Goal: Information Seeking & Learning: Learn about a topic

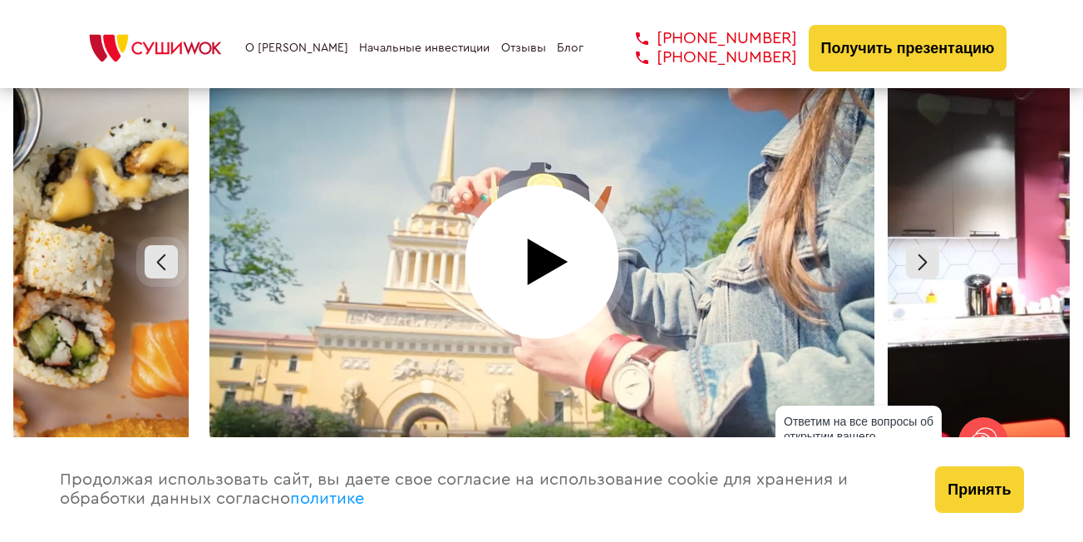
scroll to position [7398, 0]
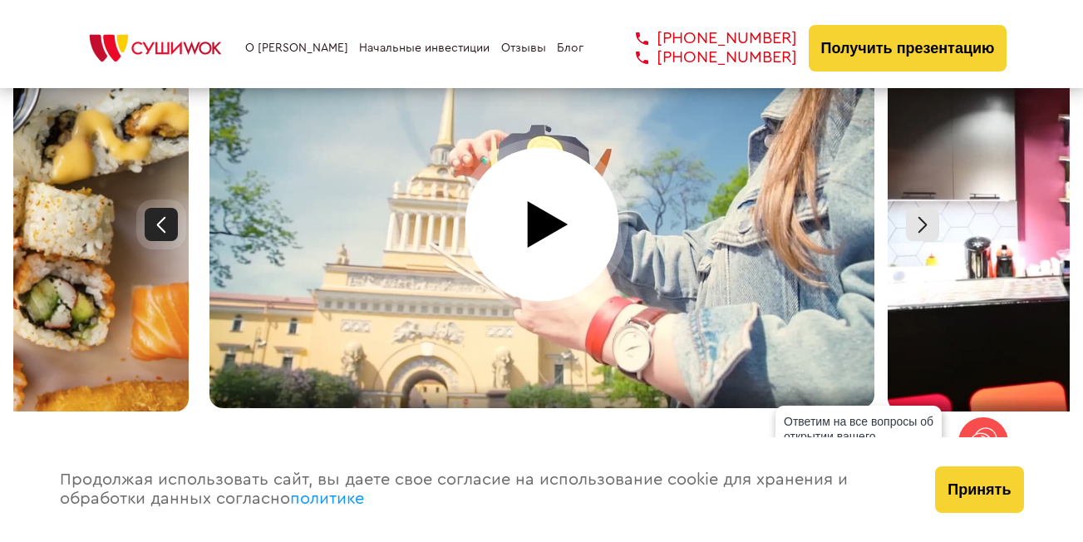
click at [164, 208] on div at bounding box center [161, 224] width 33 height 33
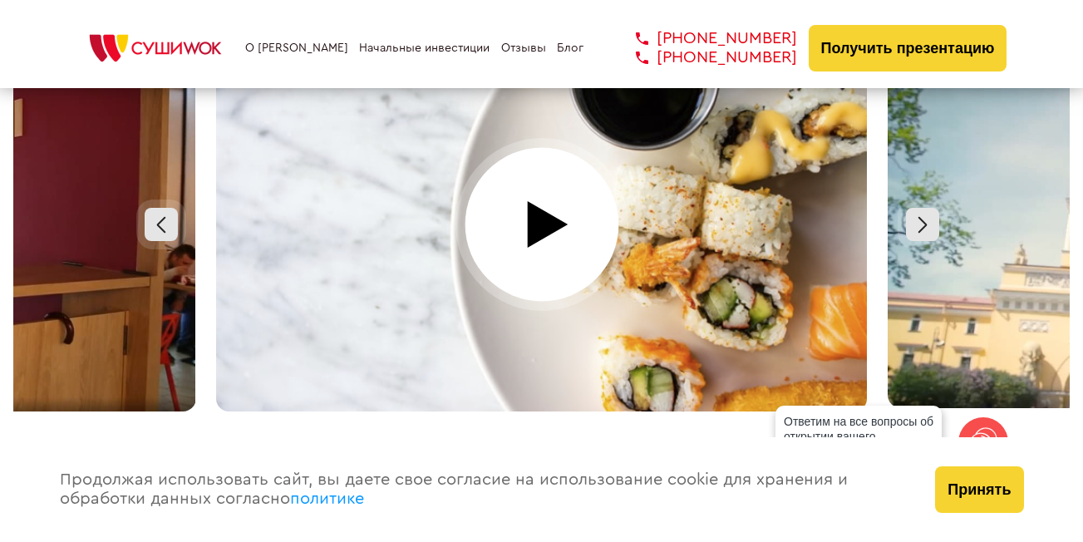
click at [534, 198] on div at bounding box center [542, 224] width 678 height 374
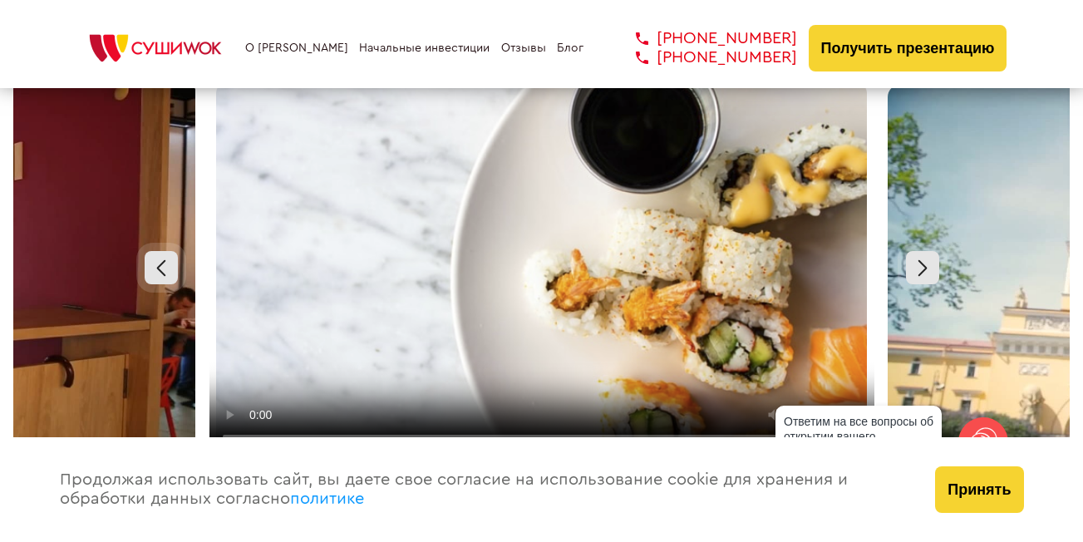
scroll to position [7315, 0]
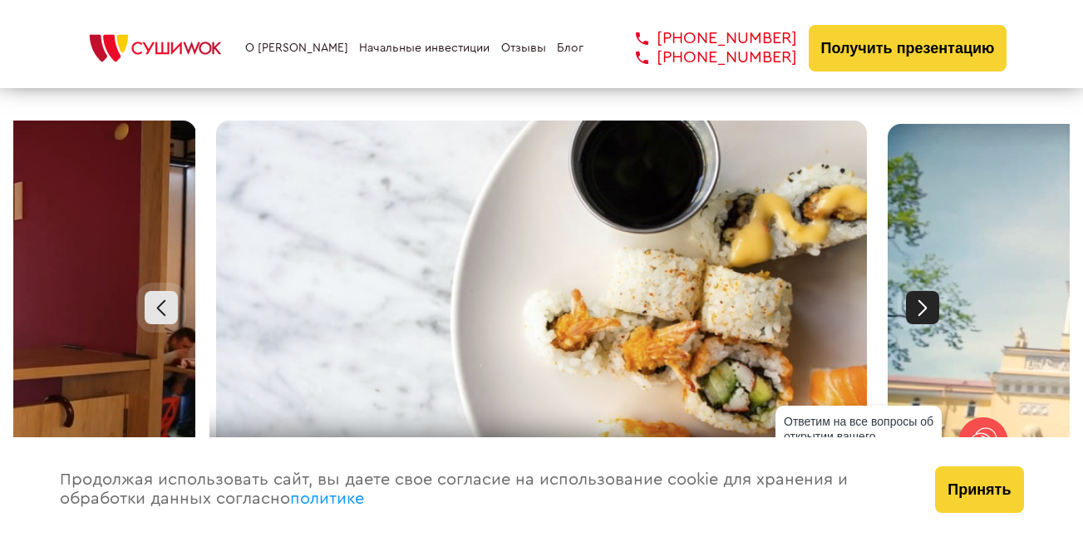
click at [927, 291] on div at bounding box center [922, 307] width 33 height 33
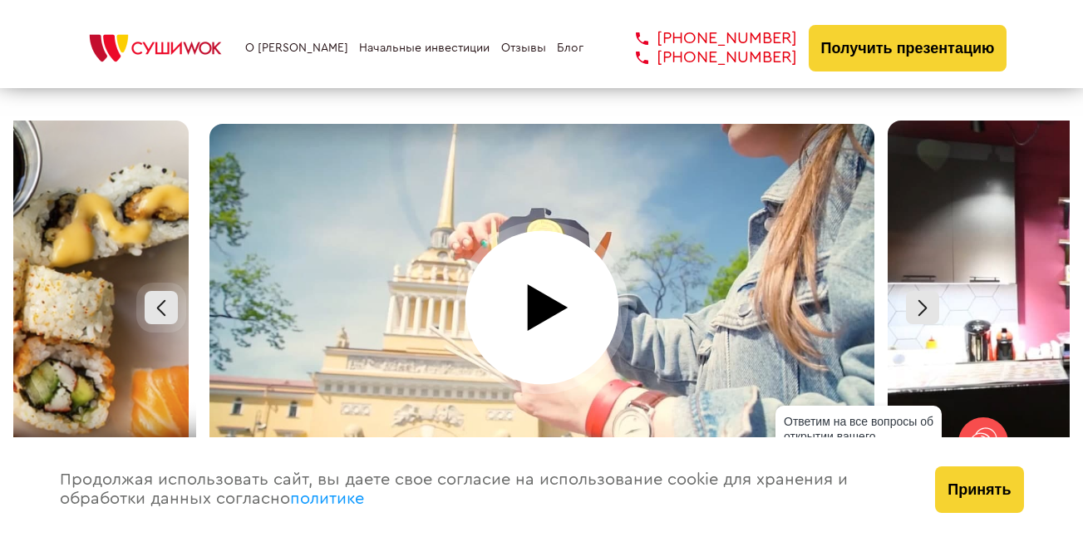
click at [538, 283] on div at bounding box center [542, 308] width 678 height 374
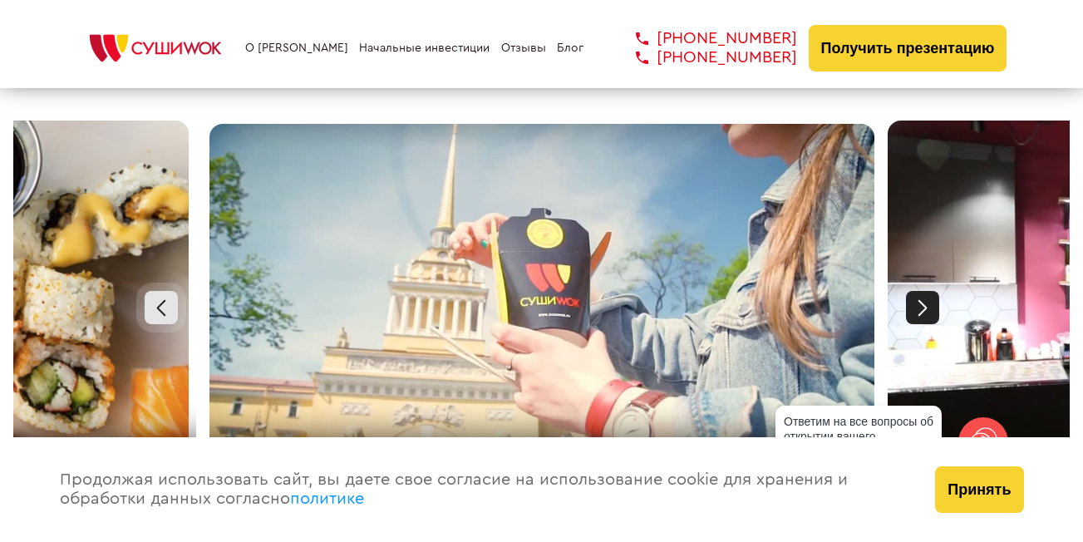
click at [913, 298] on div at bounding box center [922, 307] width 33 height 33
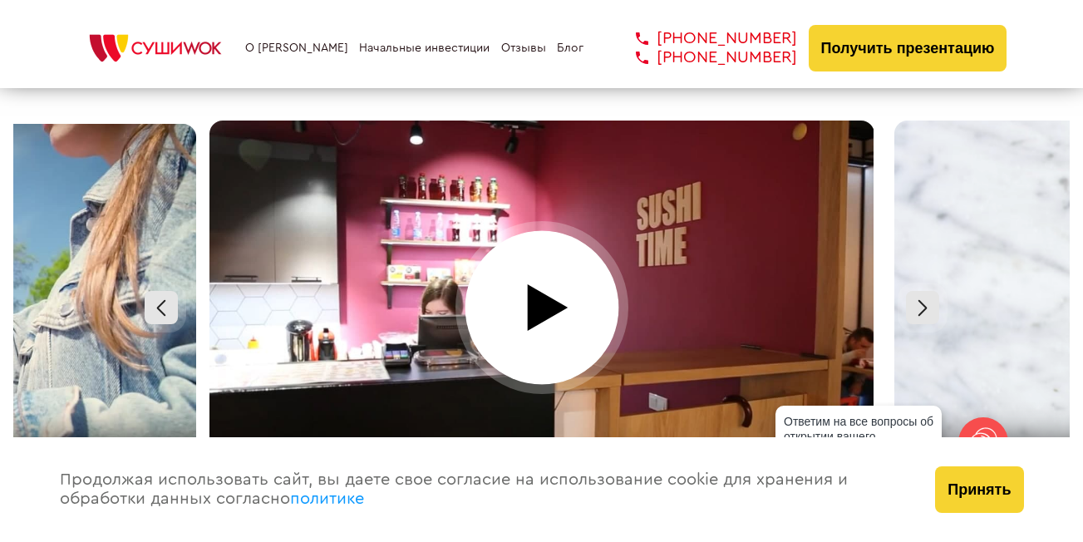
click at [548, 274] on div at bounding box center [542, 308] width 678 height 374
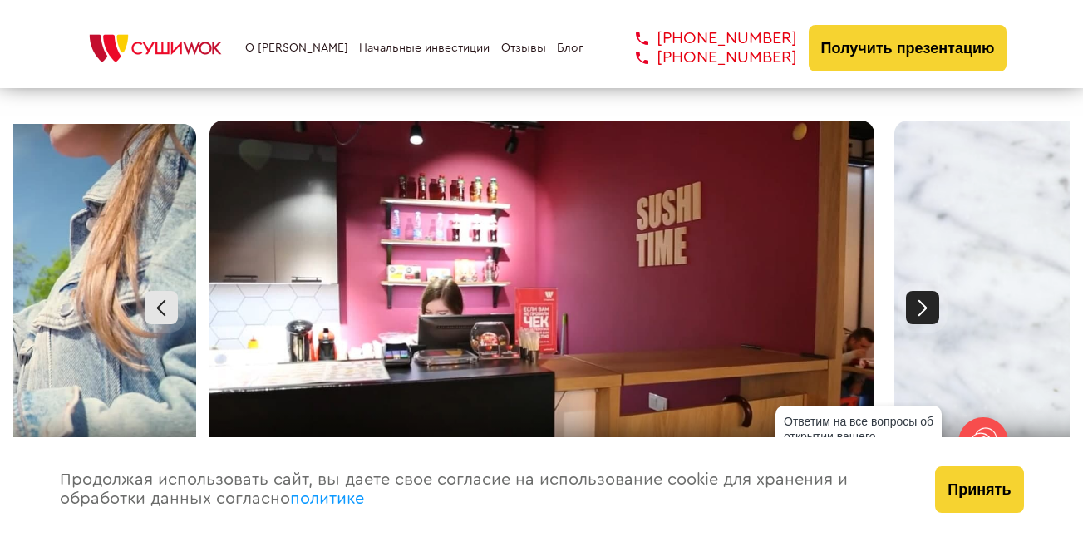
click at [922, 291] on div at bounding box center [922, 307] width 33 height 33
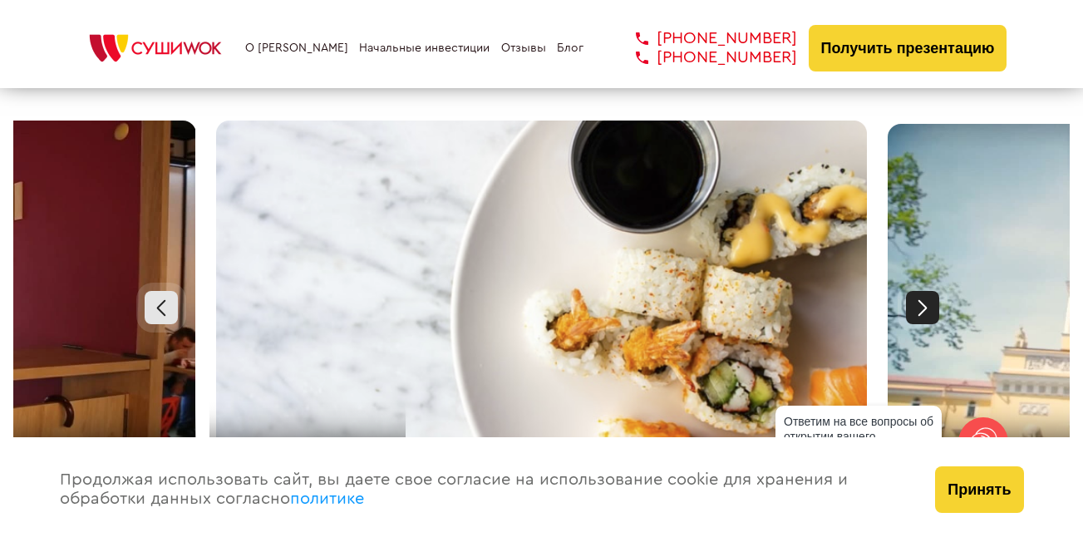
click at [922, 291] on div at bounding box center [922, 307] width 33 height 33
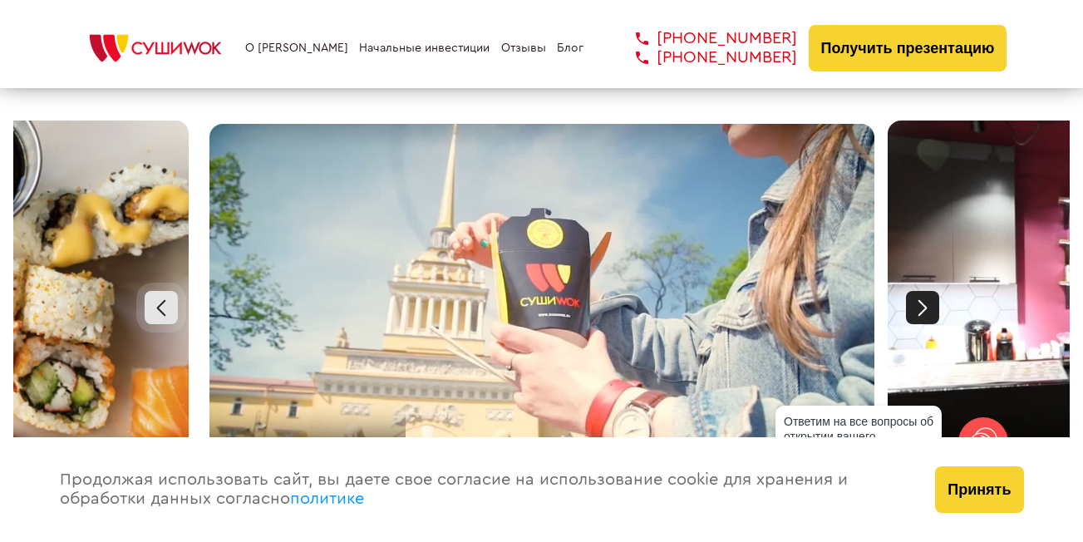
click at [922, 291] on div at bounding box center [922, 307] width 33 height 33
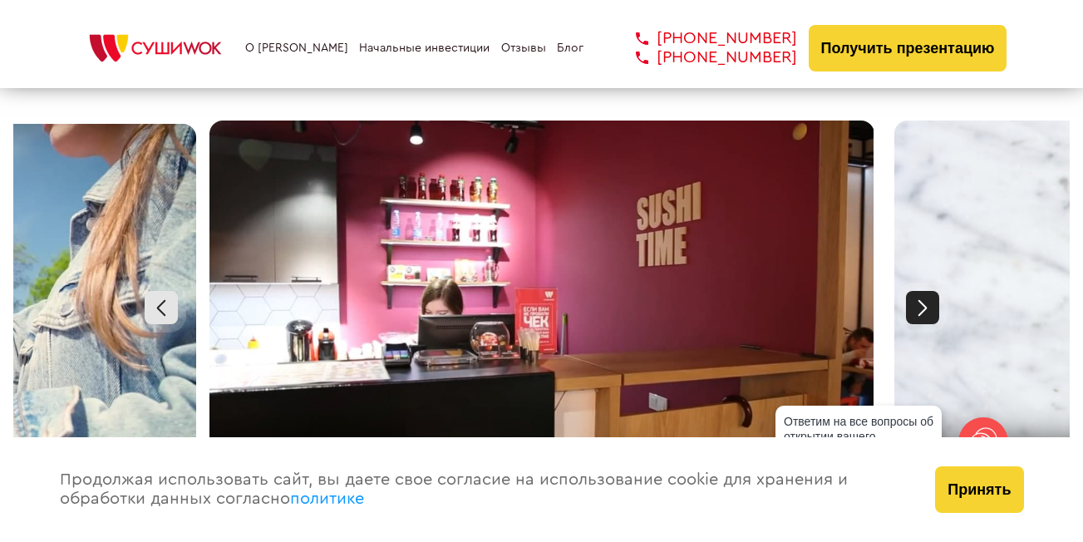
click at [922, 291] on div at bounding box center [922, 307] width 33 height 33
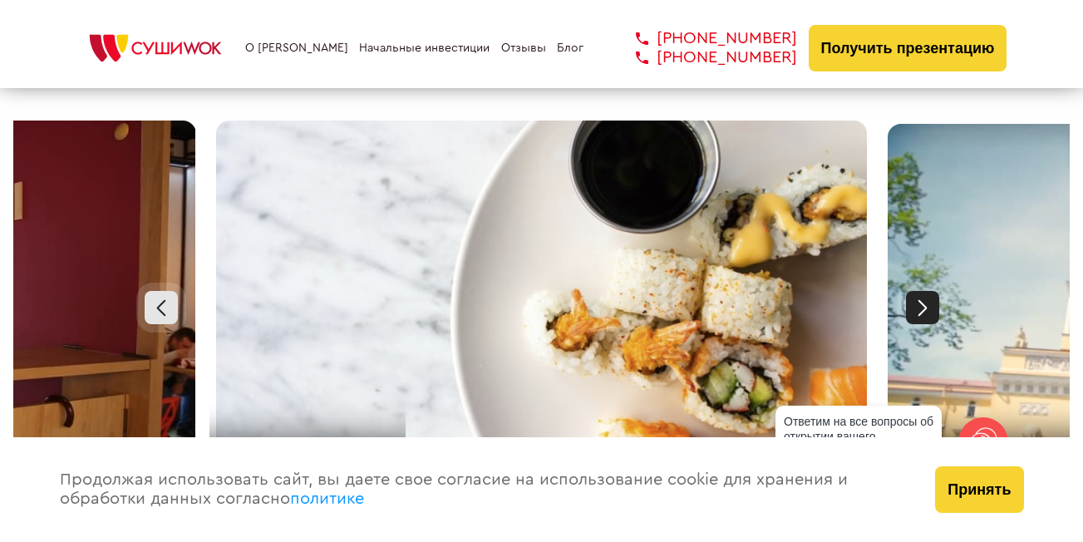
click at [922, 291] on div at bounding box center [922, 307] width 33 height 33
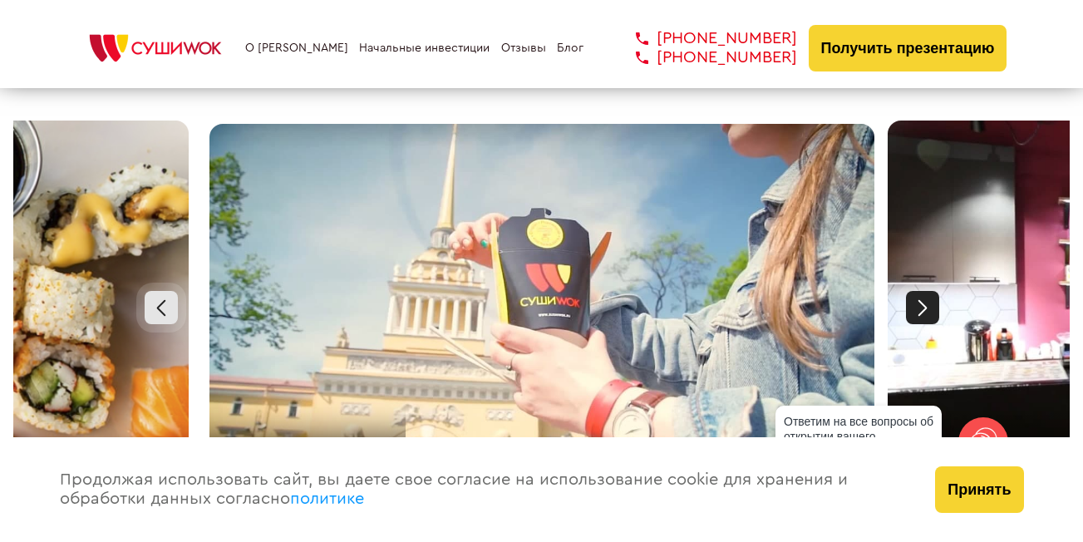
click at [922, 291] on div at bounding box center [922, 307] width 33 height 33
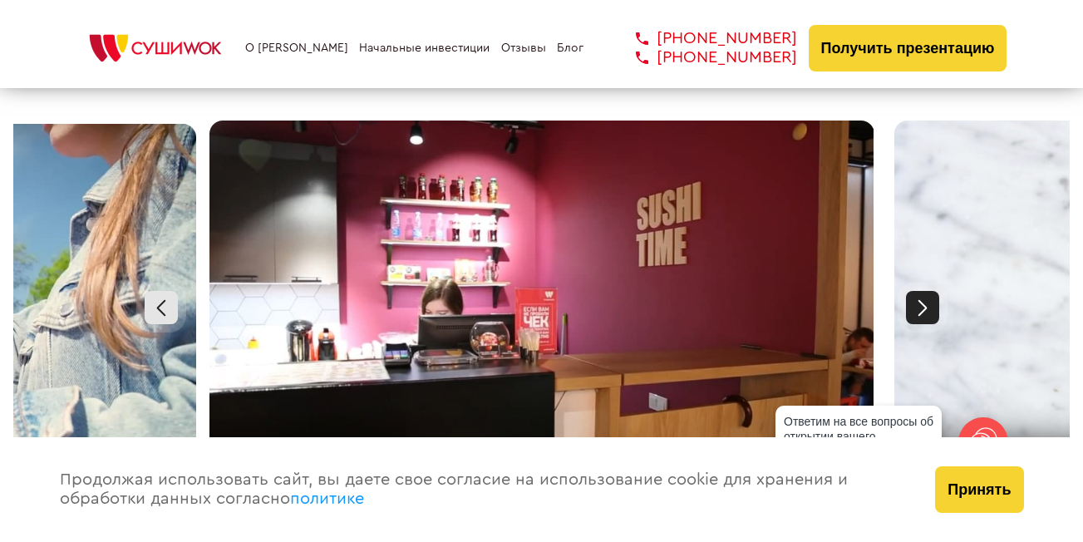
click at [922, 291] on div at bounding box center [922, 307] width 33 height 33
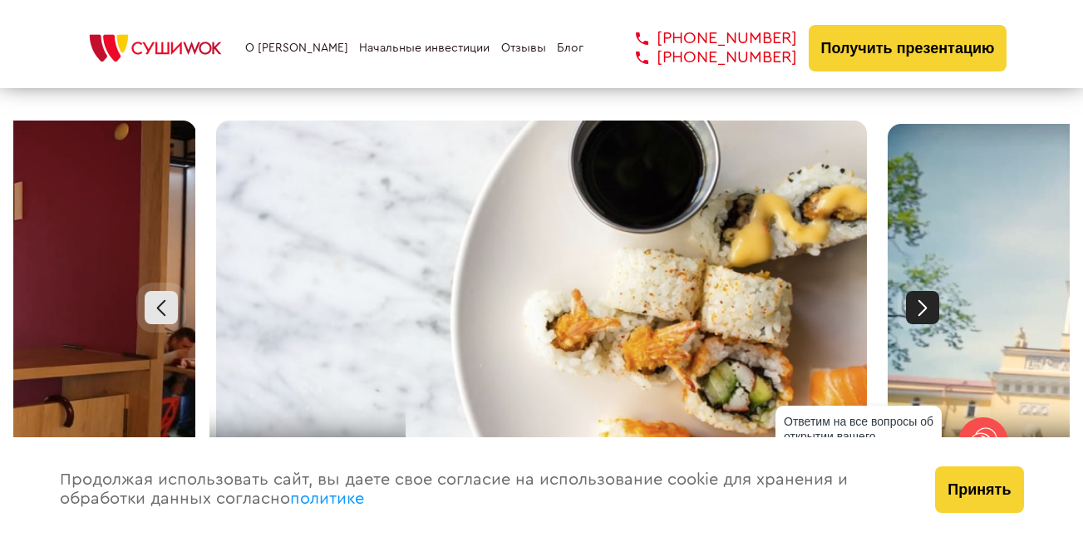
click at [922, 291] on div at bounding box center [922, 307] width 33 height 33
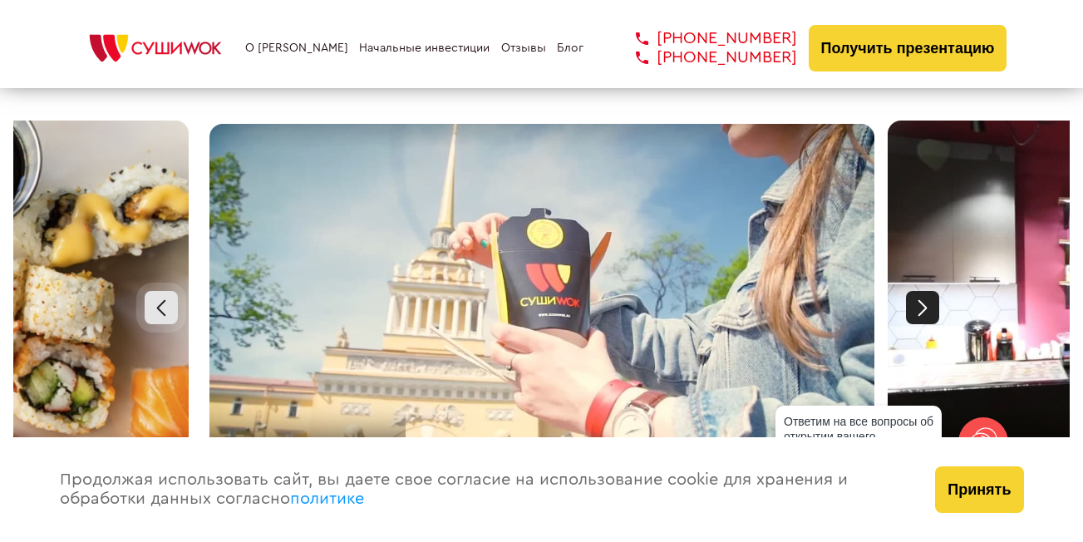
click at [922, 291] on div at bounding box center [922, 307] width 33 height 33
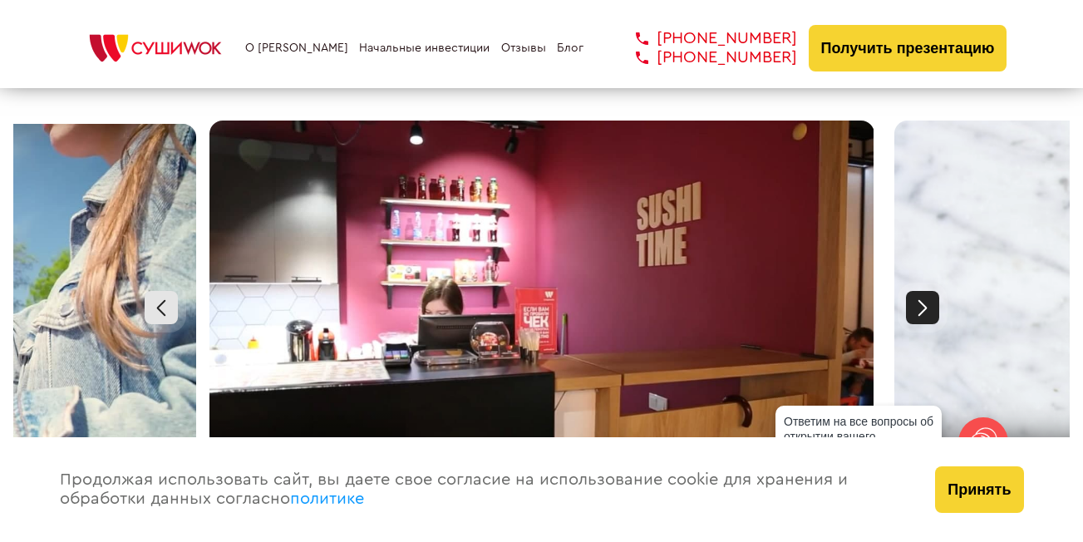
click at [922, 291] on div at bounding box center [922, 307] width 33 height 33
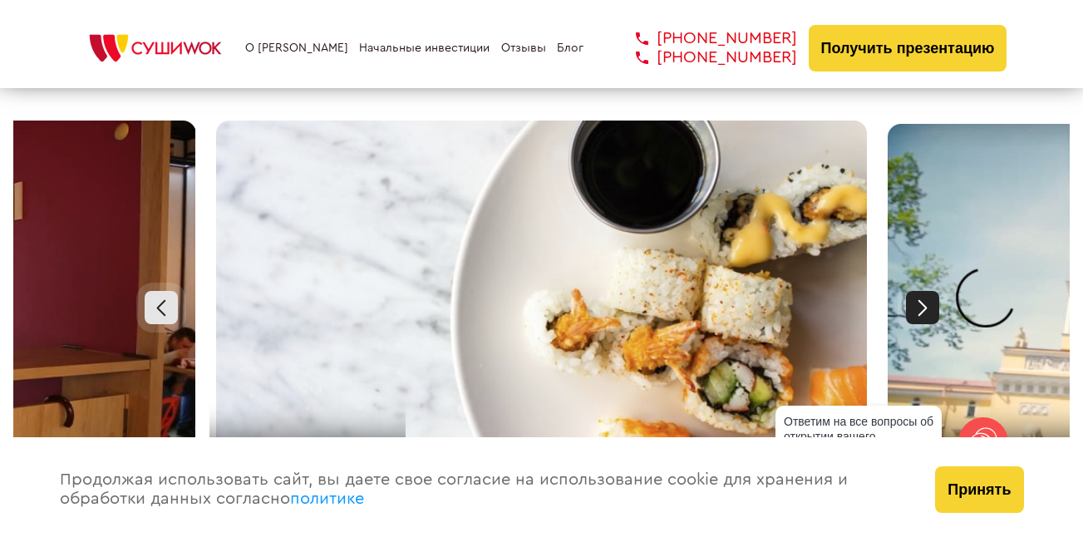
click at [922, 291] on div at bounding box center [922, 307] width 33 height 33
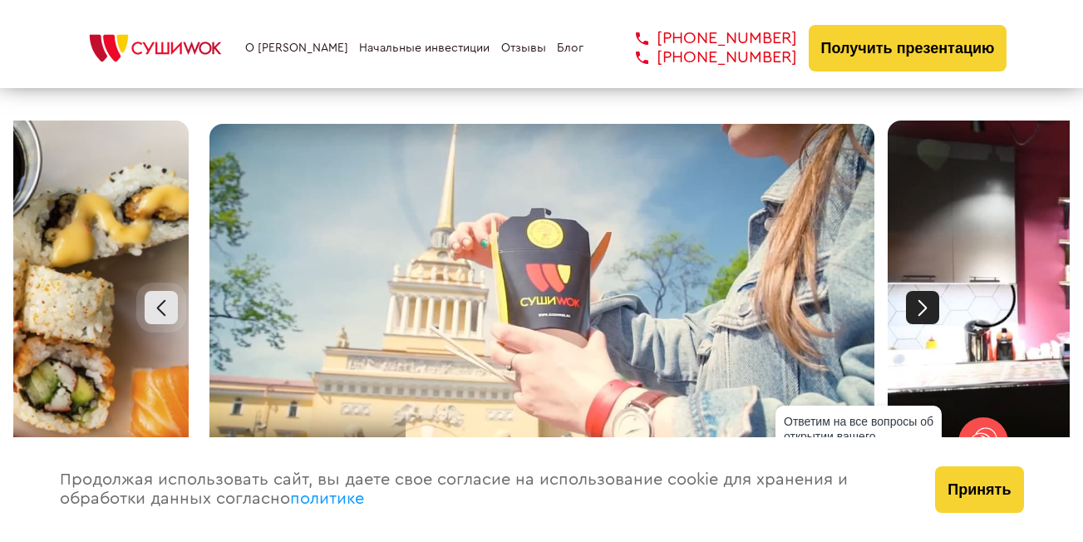
click at [922, 291] on div at bounding box center [922, 307] width 33 height 33
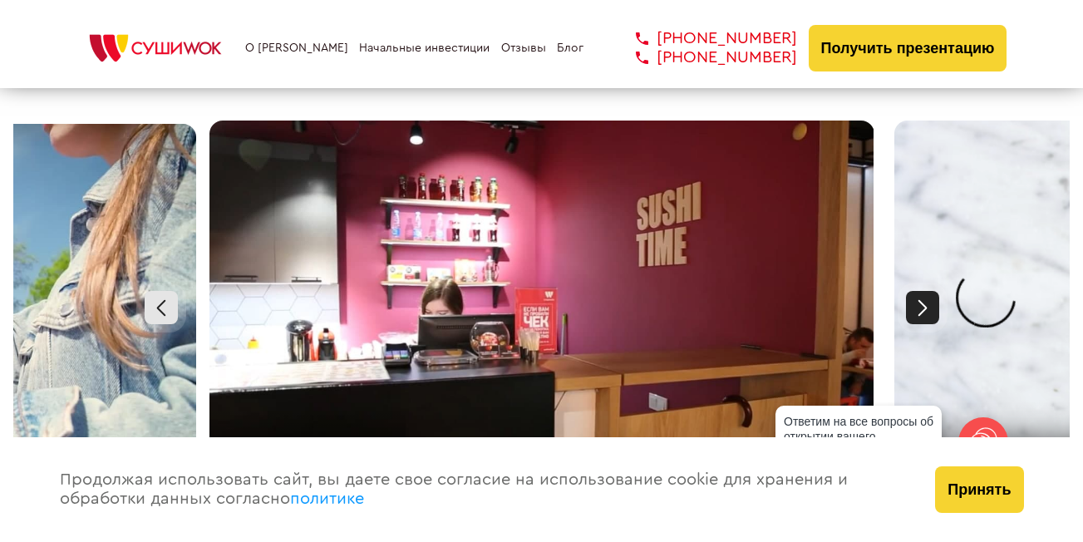
click at [922, 291] on div at bounding box center [922, 307] width 33 height 33
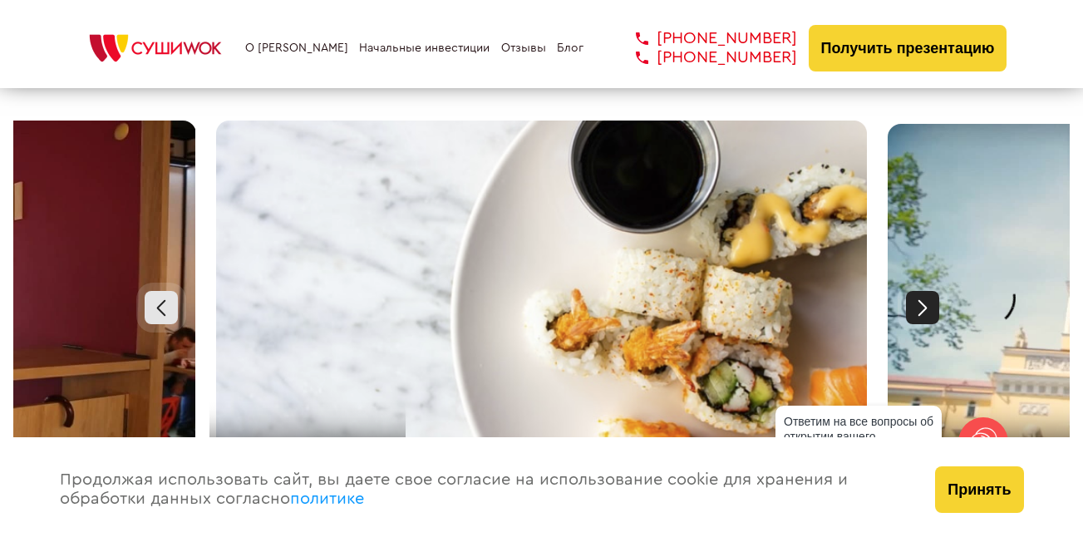
click at [922, 291] on div at bounding box center [922, 307] width 33 height 33
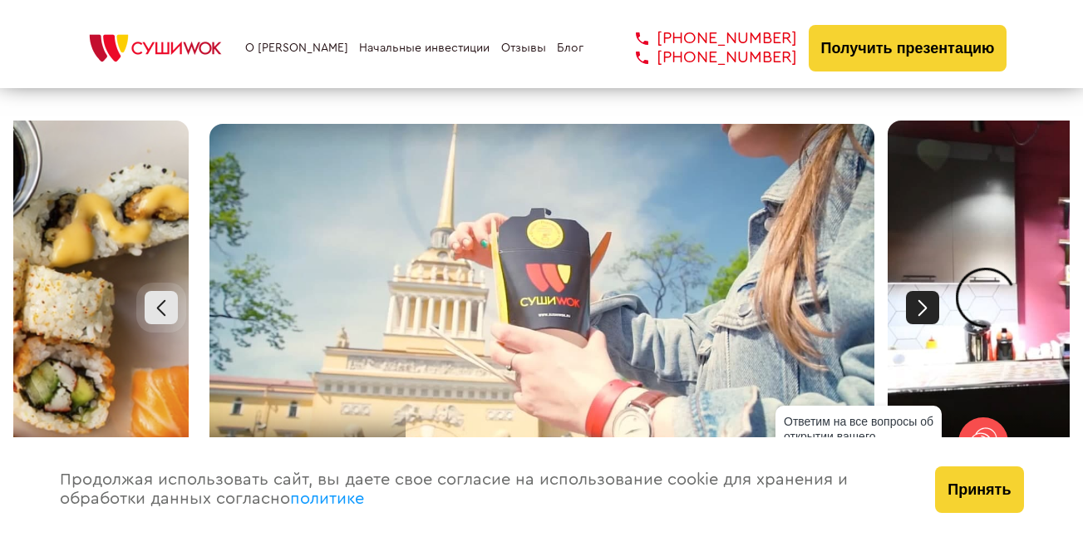
click at [922, 291] on div at bounding box center [922, 307] width 33 height 33
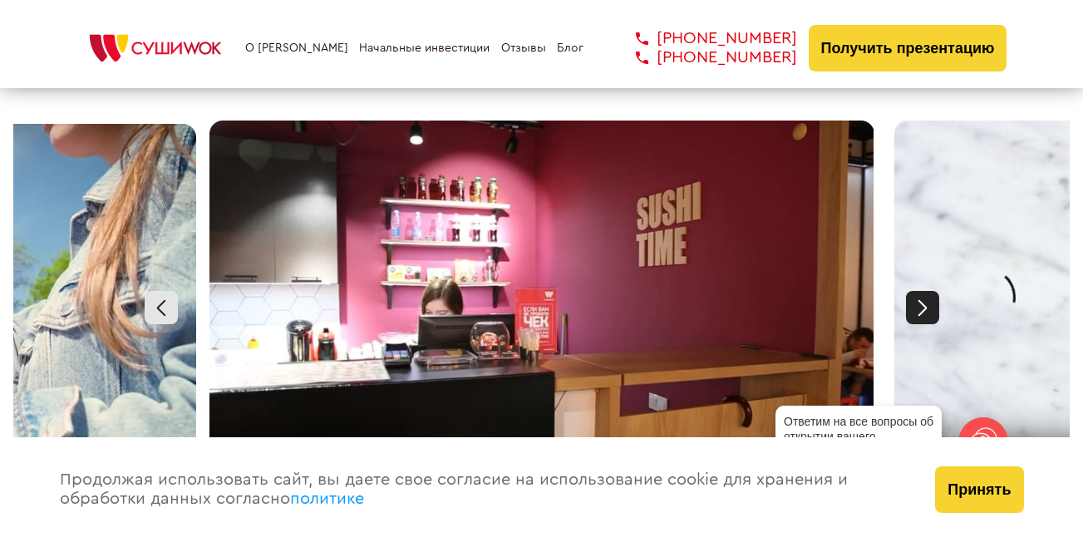
click at [922, 291] on div at bounding box center [922, 307] width 33 height 33
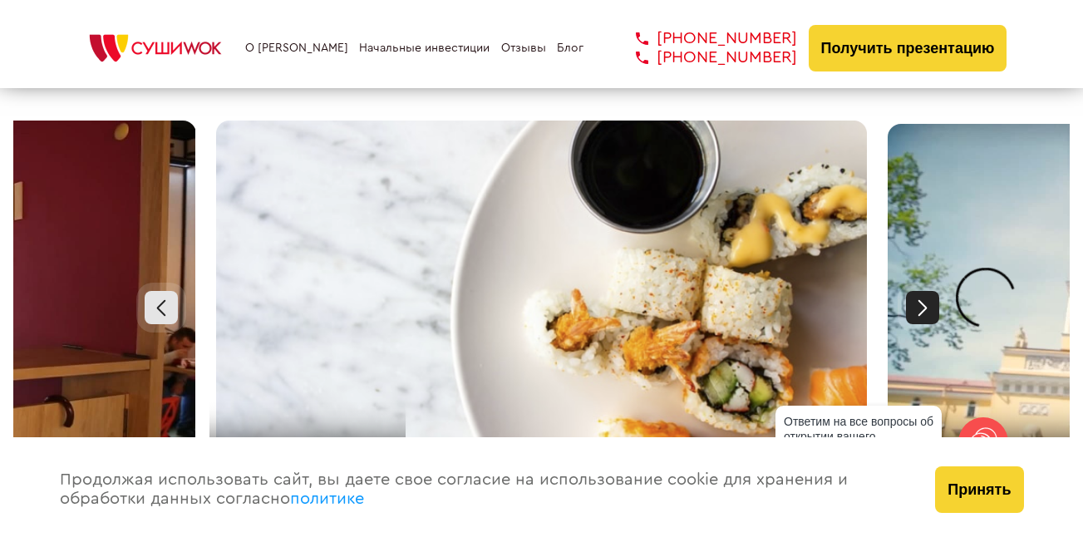
click at [922, 291] on div at bounding box center [922, 307] width 33 height 33
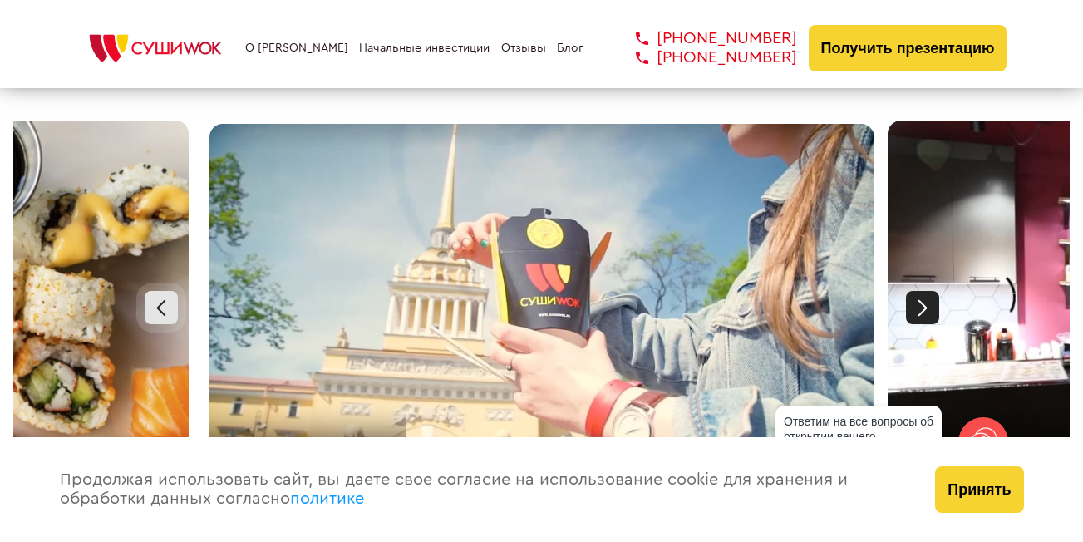
click at [922, 291] on div at bounding box center [922, 307] width 33 height 33
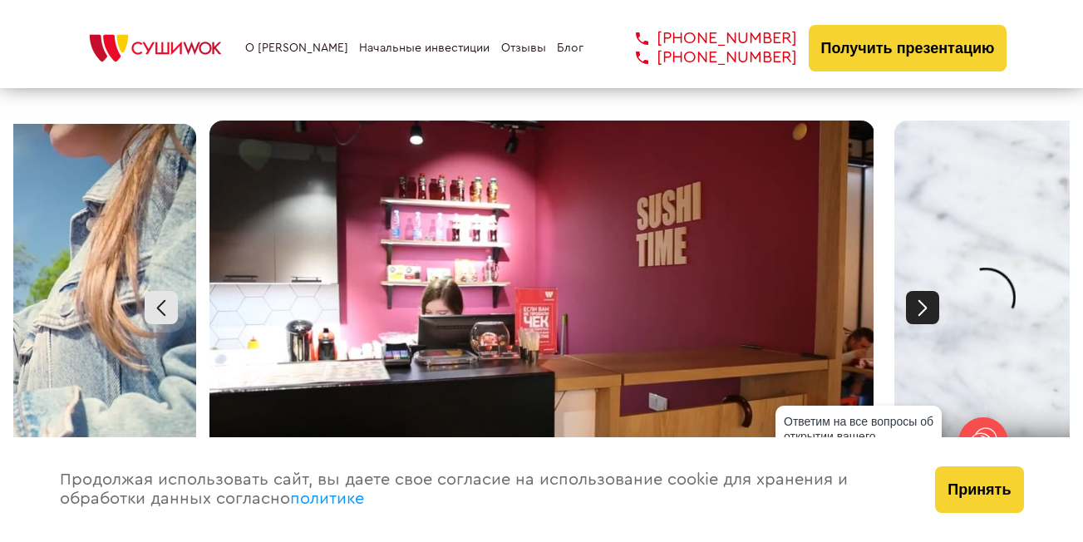
click at [922, 291] on div at bounding box center [922, 307] width 33 height 33
